Goal: Download file/media

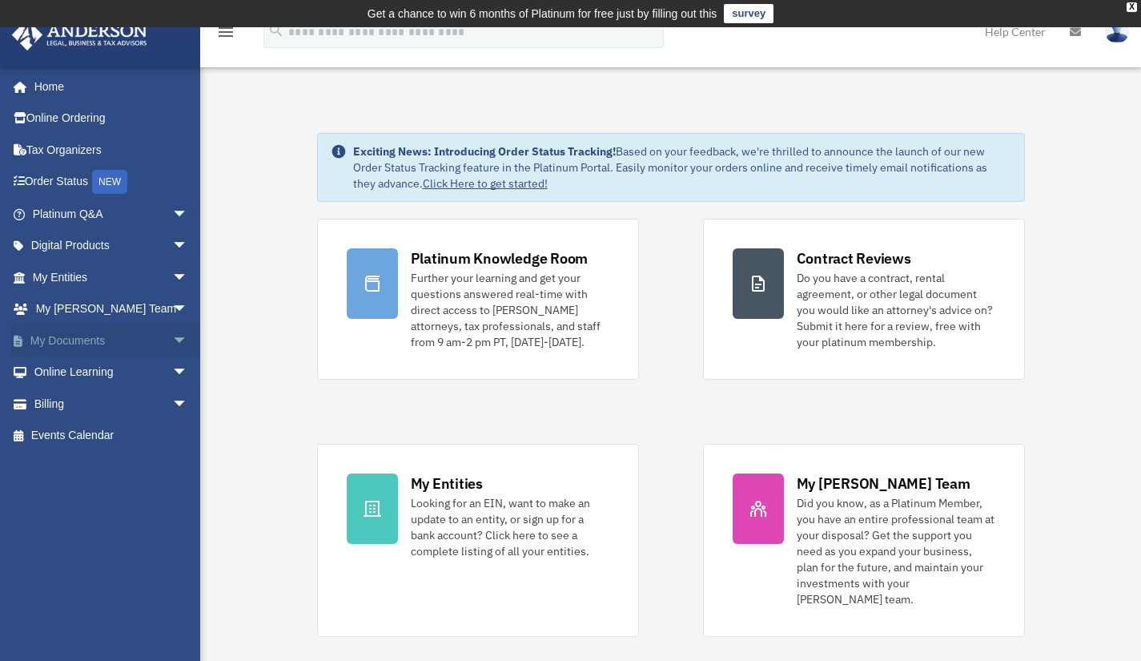
click at [131, 333] on link "My Documents arrow_drop_down" at bounding box center [111, 340] width 201 height 32
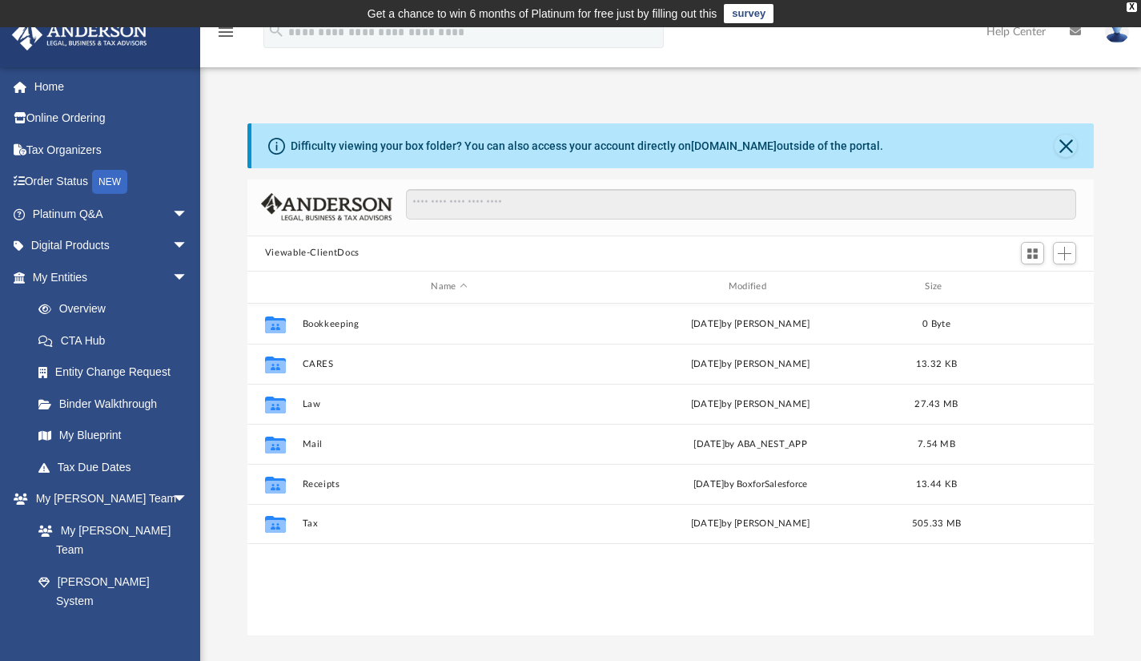
scroll to position [352, 835]
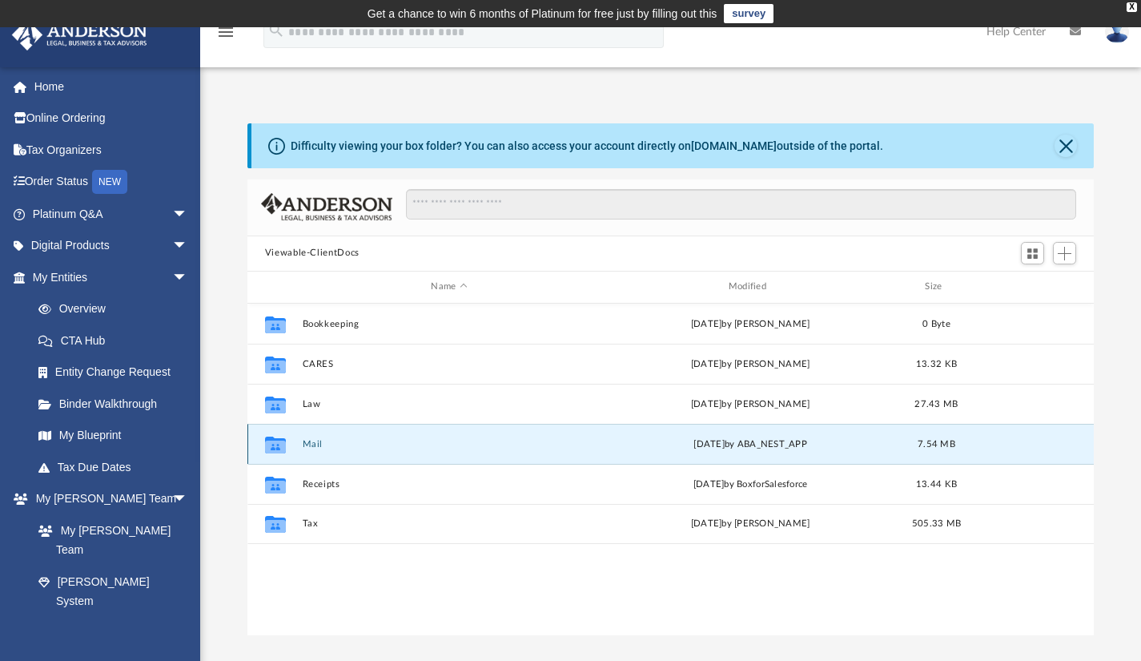
click at [312, 440] on button "Mail" at bounding box center [449, 443] width 294 height 10
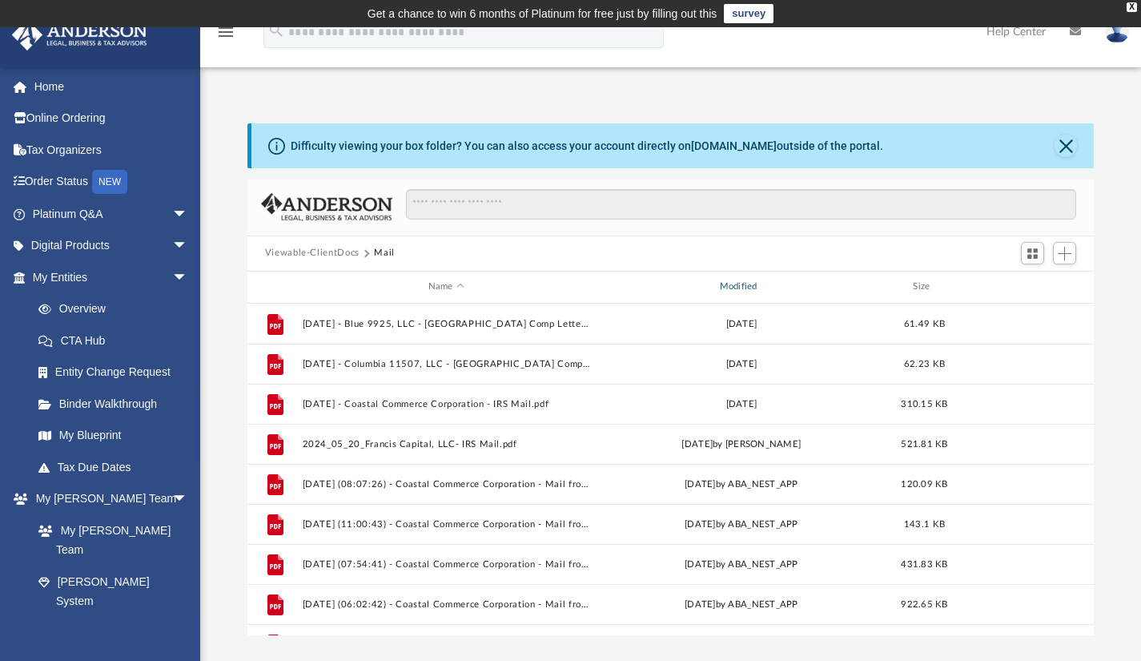
click at [755, 285] on div "Modified" at bounding box center [741, 287] width 288 height 14
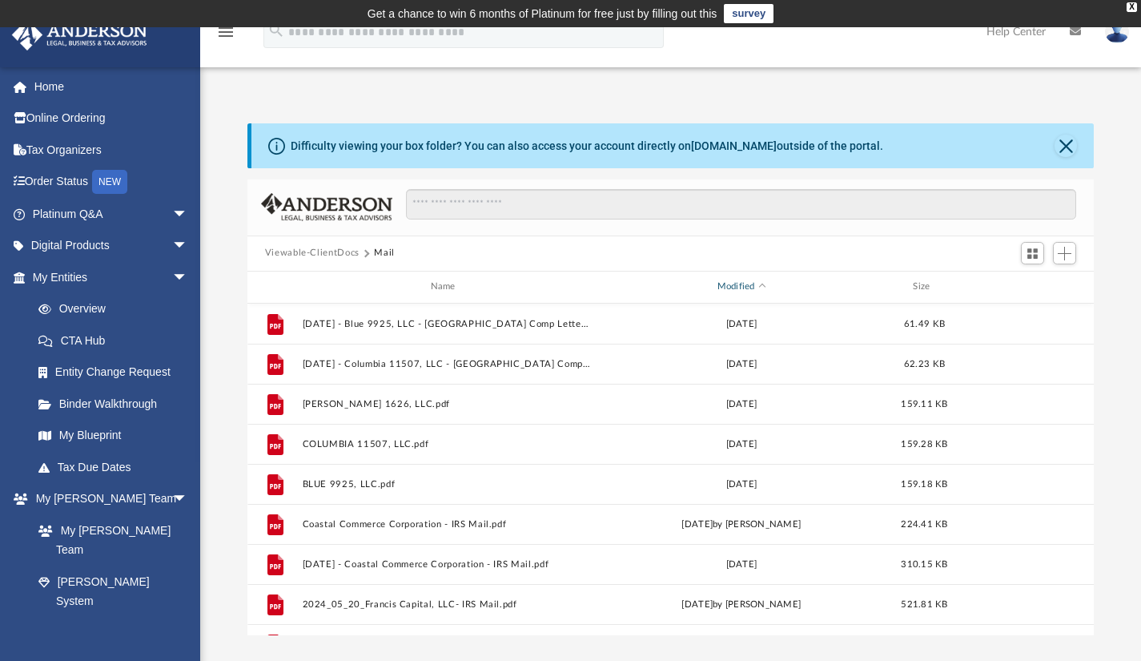
click at [755, 285] on div "Modified" at bounding box center [741, 287] width 288 height 14
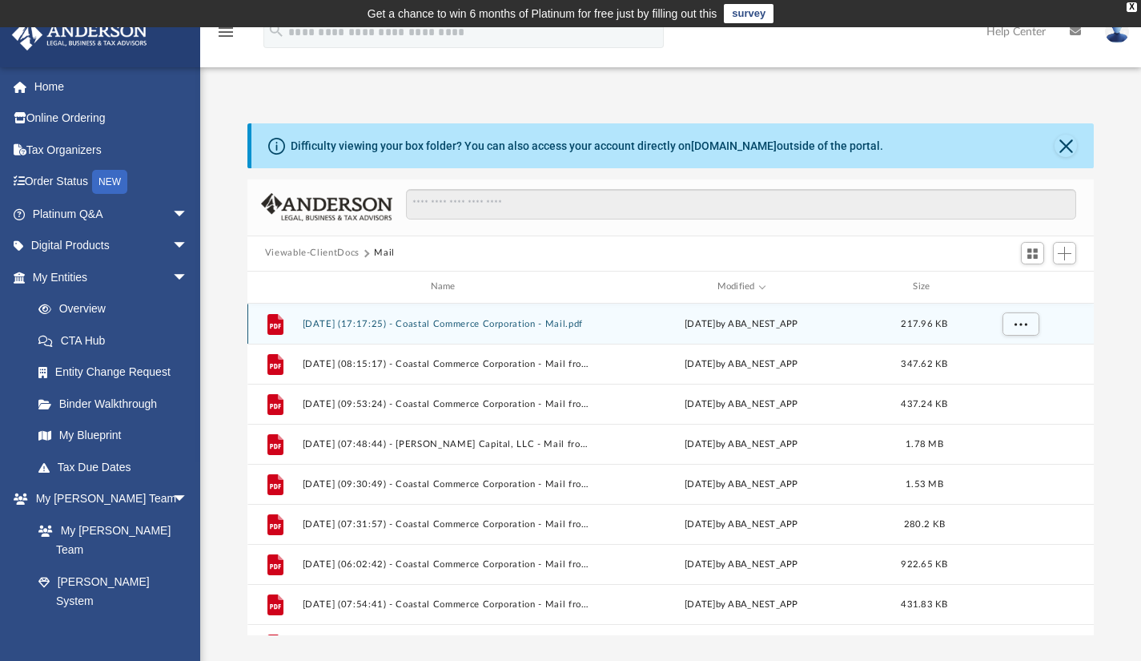
click at [563, 323] on button "[DATE] (17:17:25) - Coastal Commerce Corporation - Mail.pdf" at bounding box center [446, 323] width 288 height 10
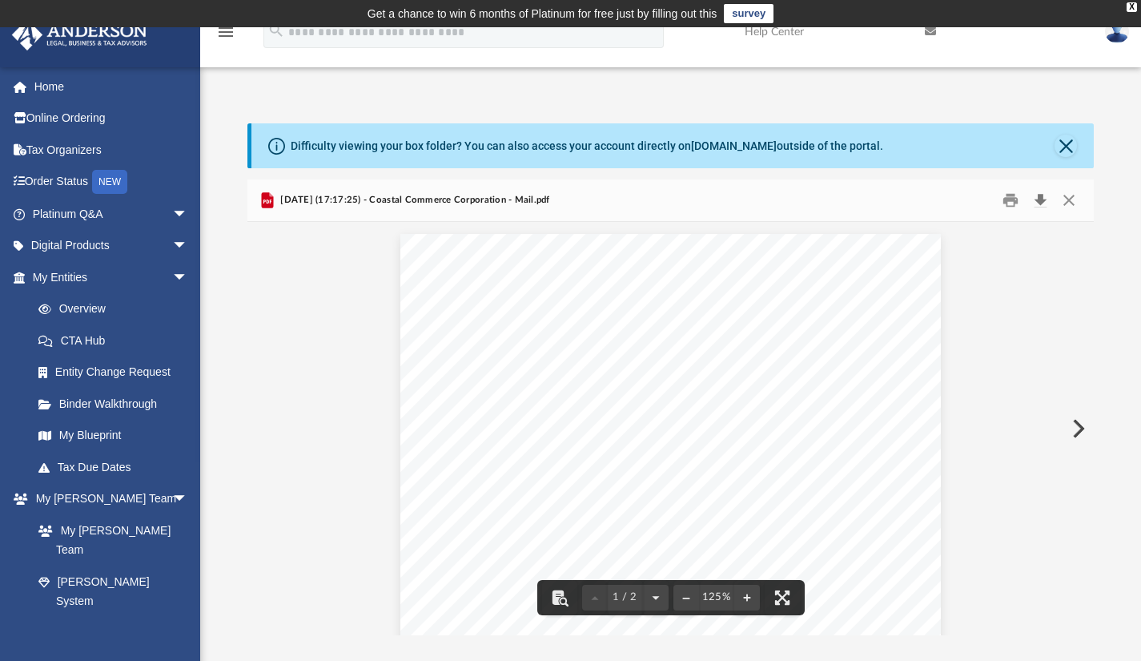
click at [1044, 201] on button "Download" at bounding box center [1040, 199] width 29 height 25
